Goal: Task Accomplishment & Management: Manage account settings

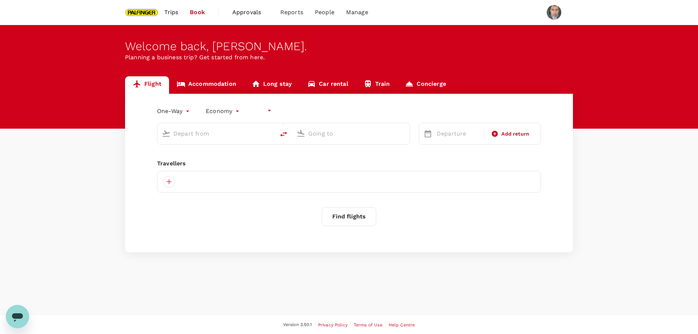
type input "undefined, undefined (any)"
type input "roundtrip"
type input "Singapore Changi (SIN)"
type input "Suvarnabhumi Intl (BKK)"
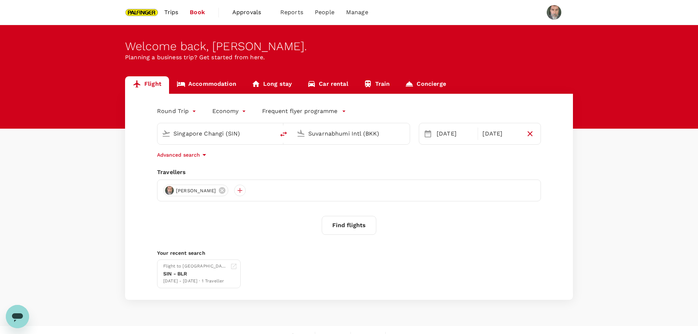
click at [171, 12] on span "Trips" at bounding box center [171, 12] width 14 height 9
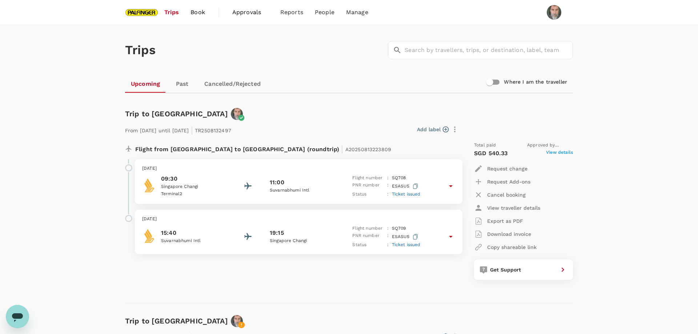
click at [183, 83] on link "Past" at bounding box center [182, 83] width 33 height 17
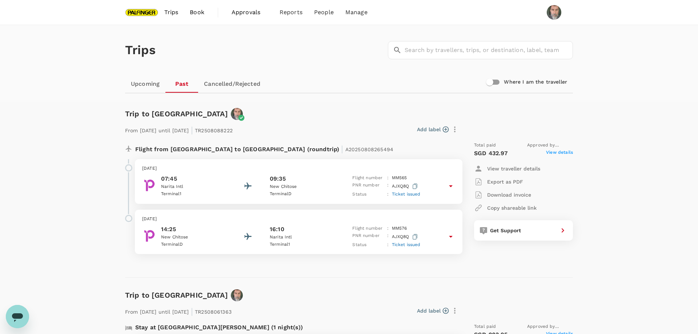
click at [196, 11] on span "Book" at bounding box center [197, 12] width 15 height 9
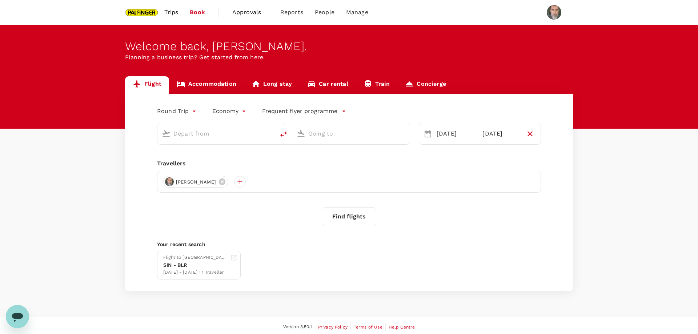
type input "Singapore Changi (SIN)"
type input "Suvarnabhumi Intl (BKK)"
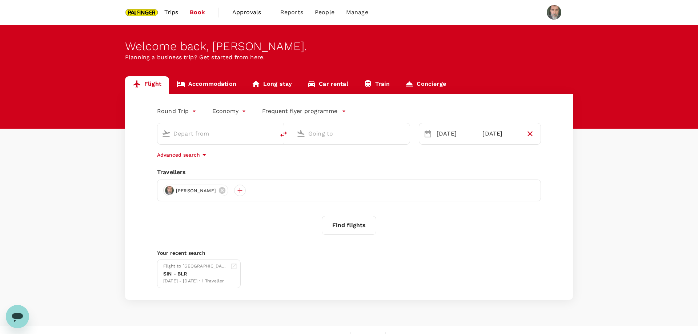
type input "Singapore Changi (SIN)"
type input "Suvarnabhumi Intl (BKK)"
click at [212, 80] on link "Accommodation" at bounding box center [206, 84] width 75 height 17
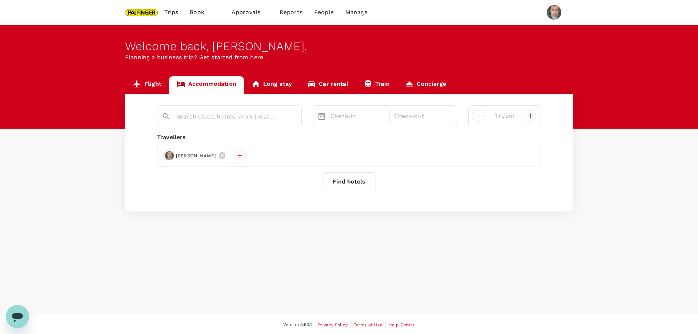
click at [173, 13] on span "Trips" at bounding box center [171, 12] width 14 height 9
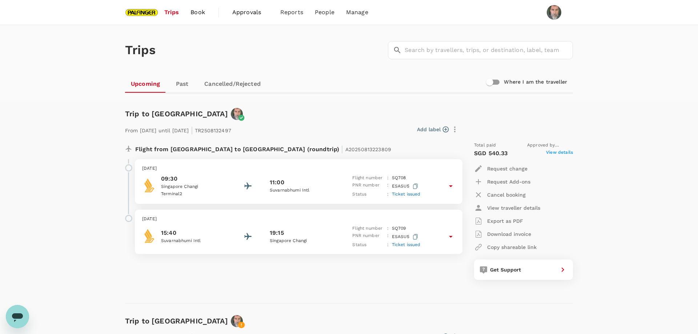
click at [181, 82] on link "Past" at bounding box center [182, 83] width 33 height 17
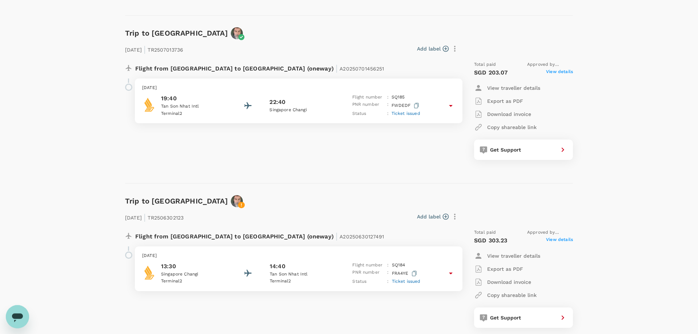
scroll to position [692, 0]
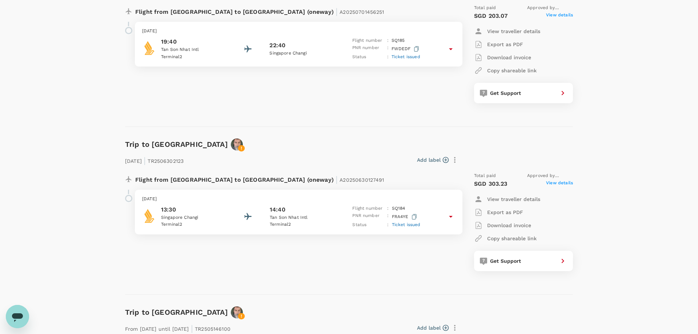
click at [498, 44] on p "Export as PDF" at bounding box center [505, 44] width 36 height 7
click at [513, 210] on p "Export as PDF" at bounding box center [505, 212] width 36 height 7
click at [302, 132] on div "Trip to [GEOGRAPHIC_DATA] [DATE] | TR2506302123 Add label Flight from [GEOGRAPH…" at bounding box center [346, 211] width 454 height 168
click at [299, 119] on div "Trip to [GEOGRAPHIC_DATA] [DATE] | TR2507013736 Add label Flight from [GEOGRAPH…" at bounding box center [346, 43] width 454 height 168
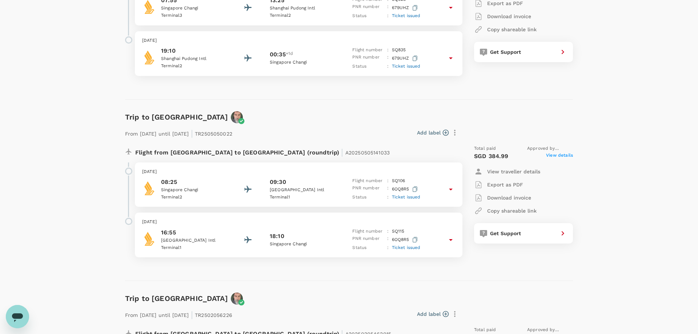
scroll to position [1186, 0]
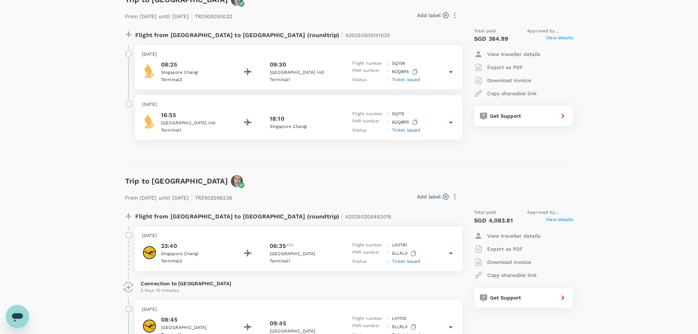
click at [305, 162] on div "Trip to [GEOGRAPHIC_DATA] From [DATE] until [DATE] | TR2505050022 Add label Fli…" at bounding box center [346, 72] width 454 height 181
